Goal: Transaction & Acquisition: Purchase product/service

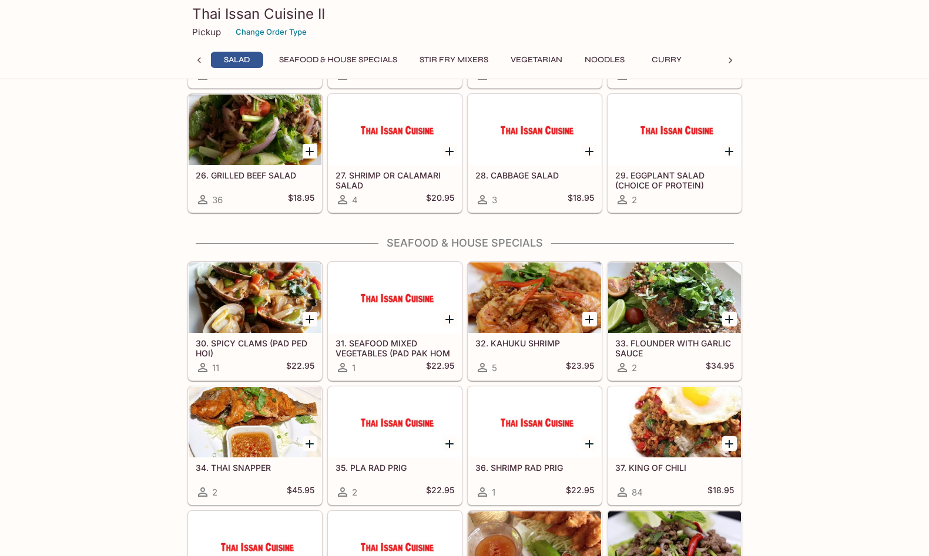
scroll to position [916, 0]
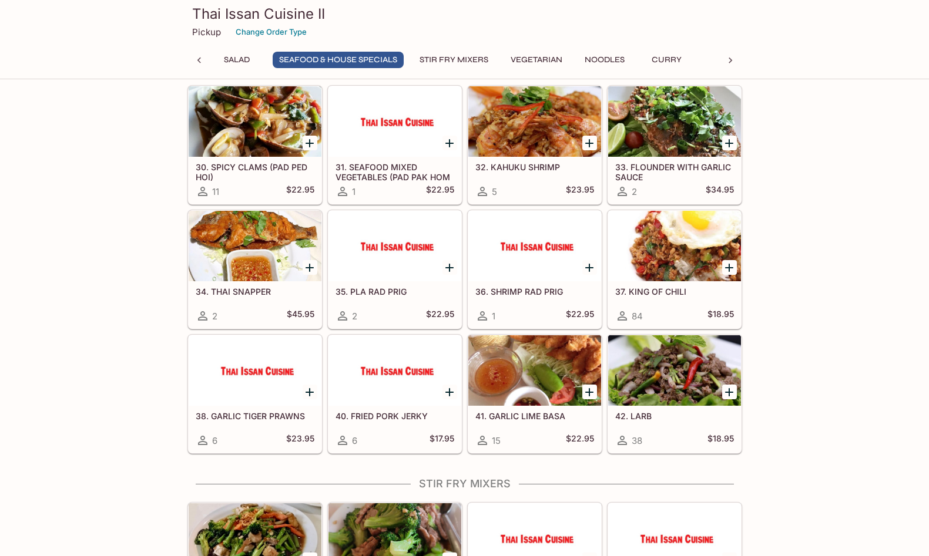
click at [668, 380] on div at bounding box center [674, 370] width 133 height 70
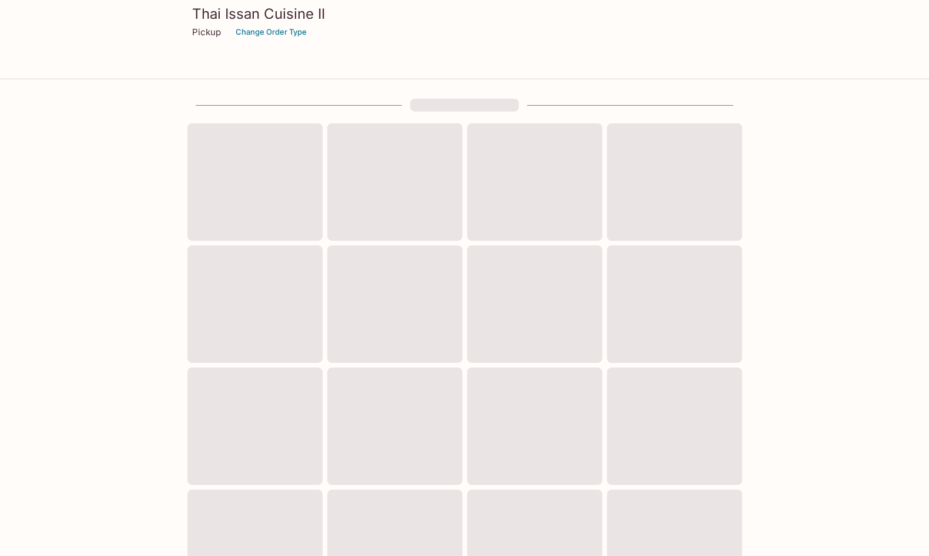
scroll to position [295, 0]
